Goal: Browse casually

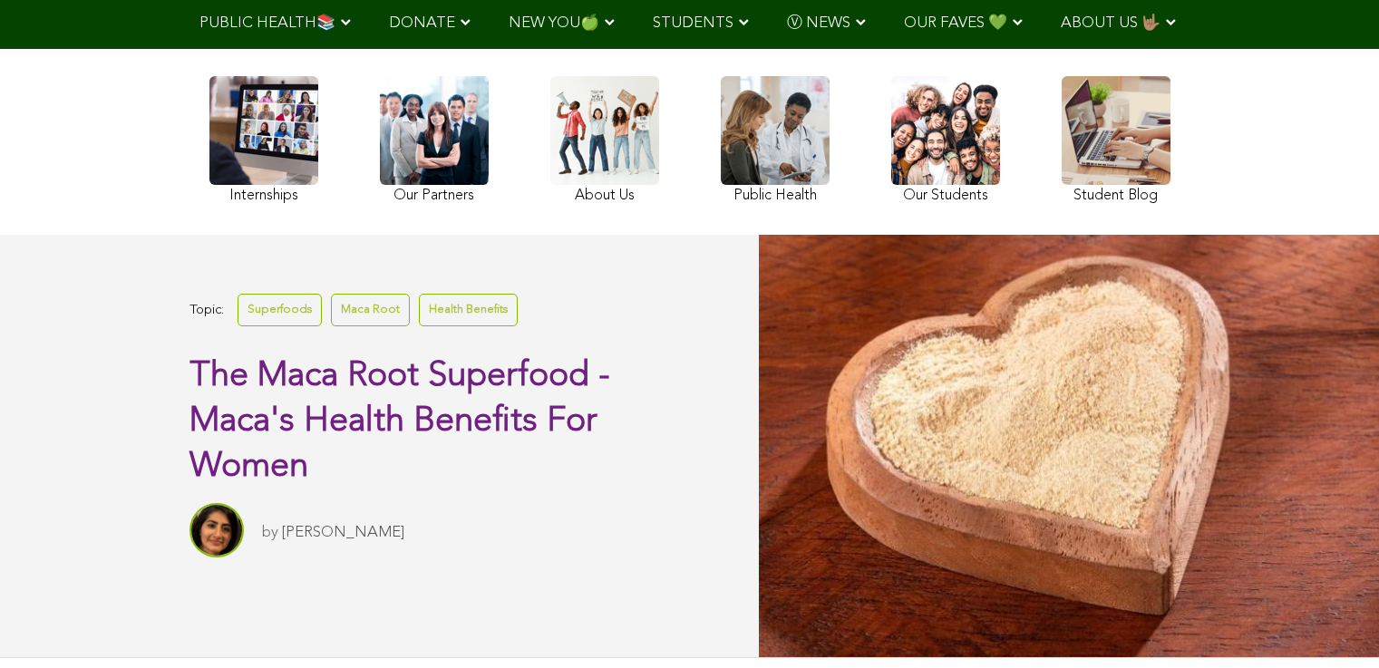
scroll to position [205, 0]
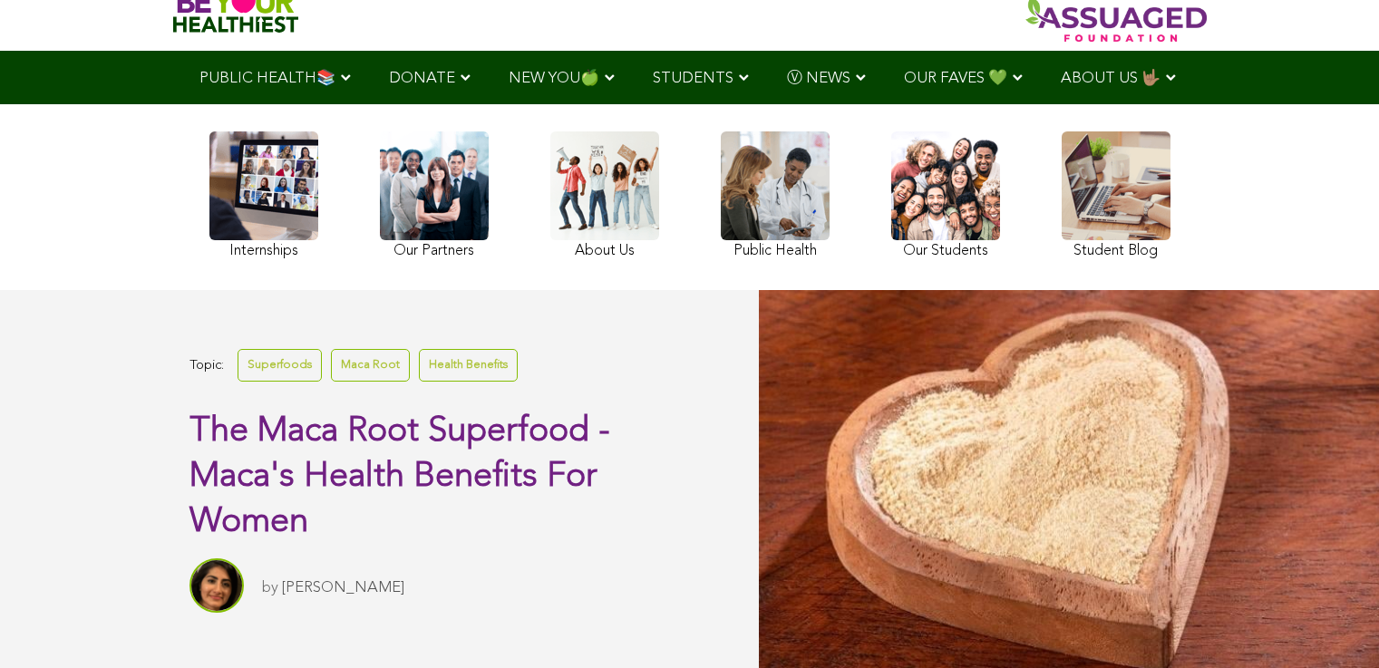
click at [550, 200] on link at bounding box center [604, 198] width 109 height 132
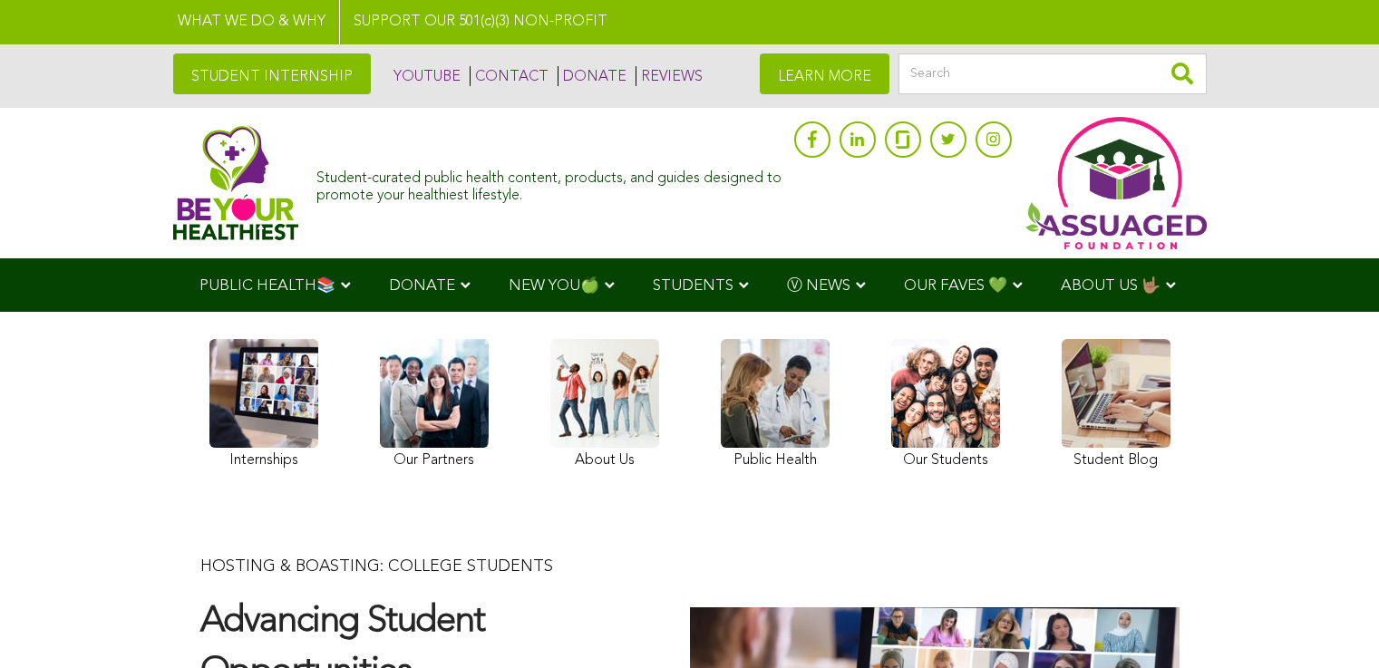
click at [173, 179] on img at bounding box center [236, 182] width 126 height 115
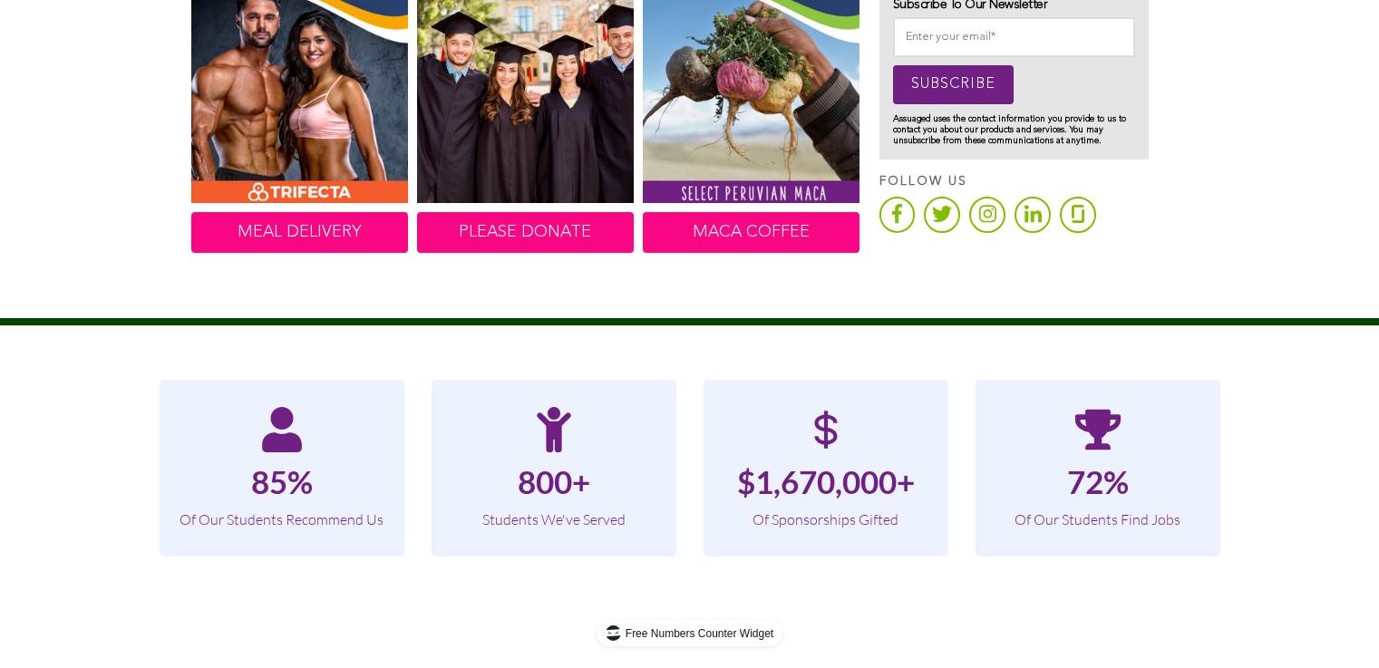
scroll to position [1257, 0]
